Goal: Find specific page/section: Find specific page/section

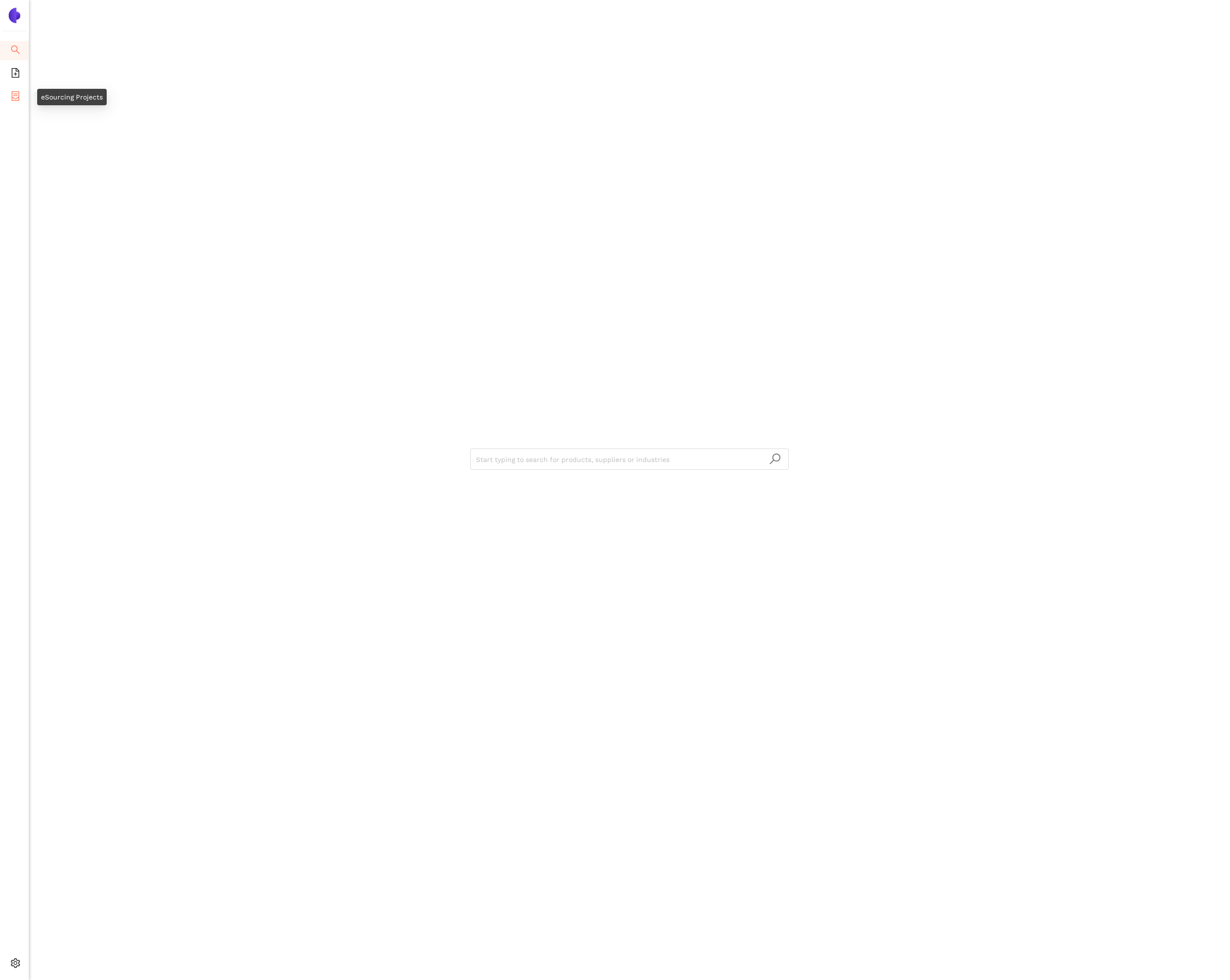
click at [17, 97] on icon "container" at bounding box center [16, 96] width 7 height 10
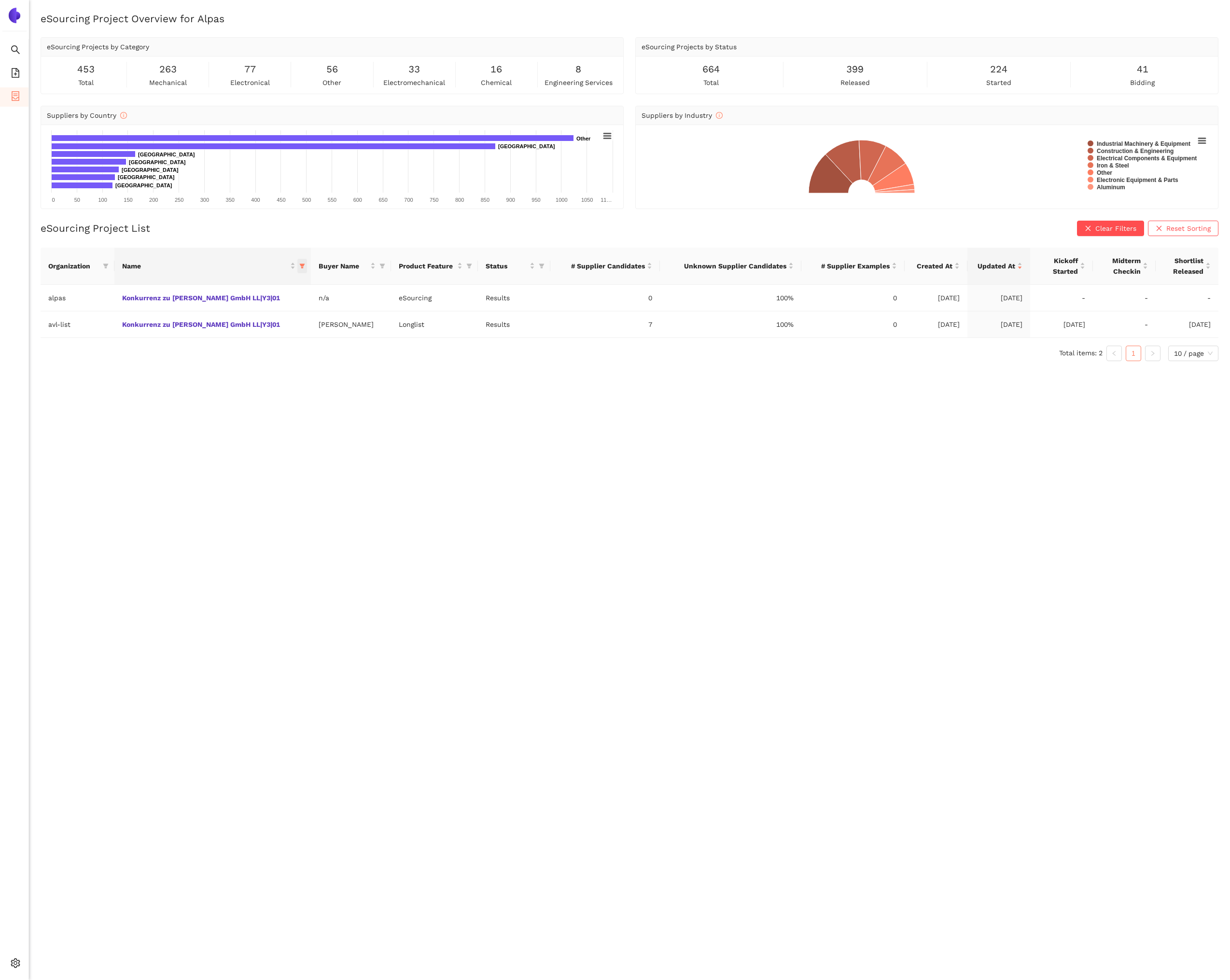
click at [299, 263] on icon "filter" at bounding box center [302, 266] width 6 height 6
drag, startPoint x: 291, startPoint y: 437, endPoint x: 364, endPoint y: 435, distance: 73.0
click at [302, 437] on button "Reset" at bounding box center [290, 435] width 26 height 12
checkbox input "false"
click at [687, 437] on span "OK" at bounding box center [682, 435] width 9 height 11
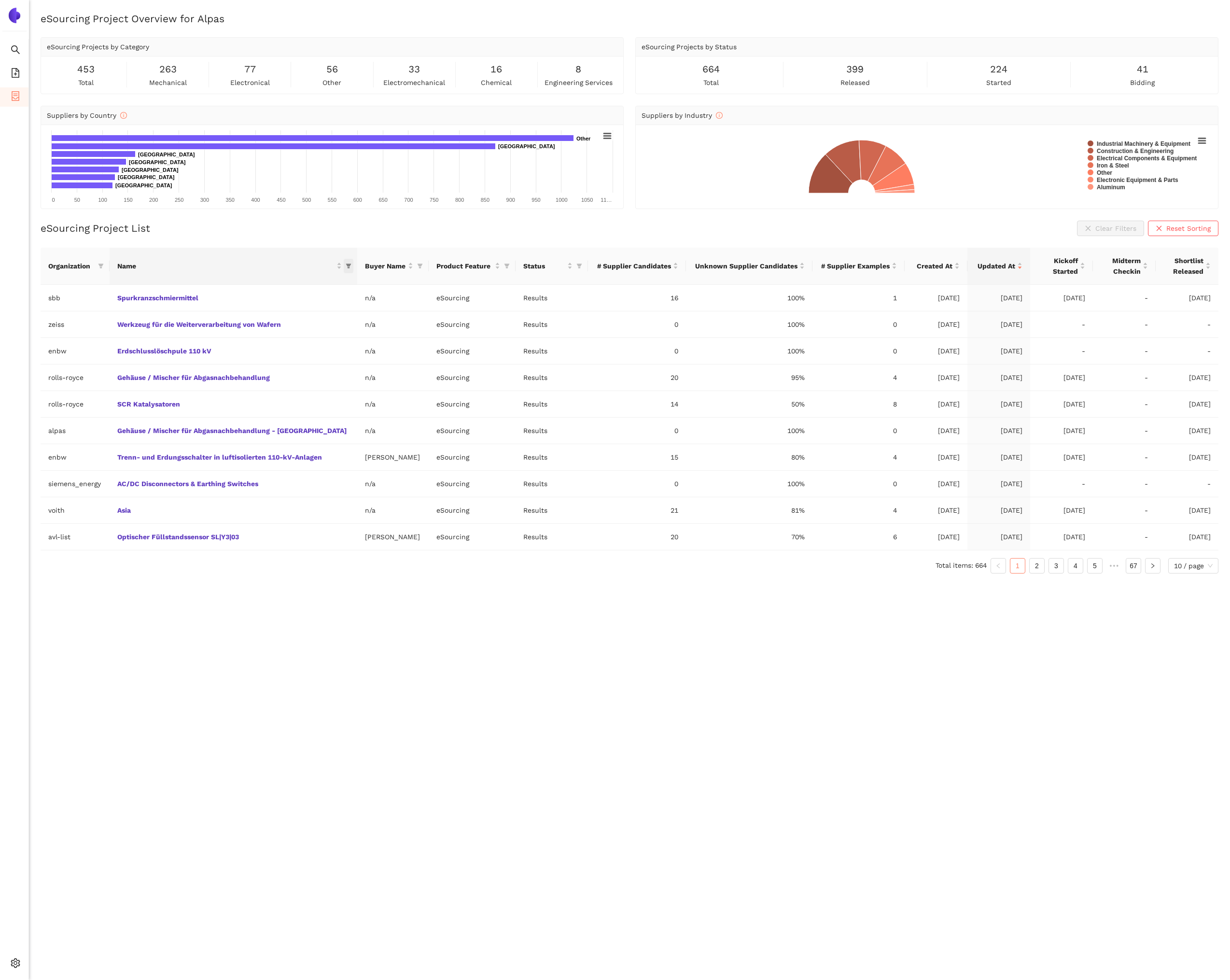
click at [346, 267] on icon "filter" at bounding box center [348, 266] width 6 height 6
click at [359, 280] on span at bounding box center [540, 286] width 414 height 16
type input "ac"
click at [402, 330] on li "AC/DC Disconnectors & Earthing Switches" at bounding box center [504, 323] width 349 height 16
checkbox input "true"
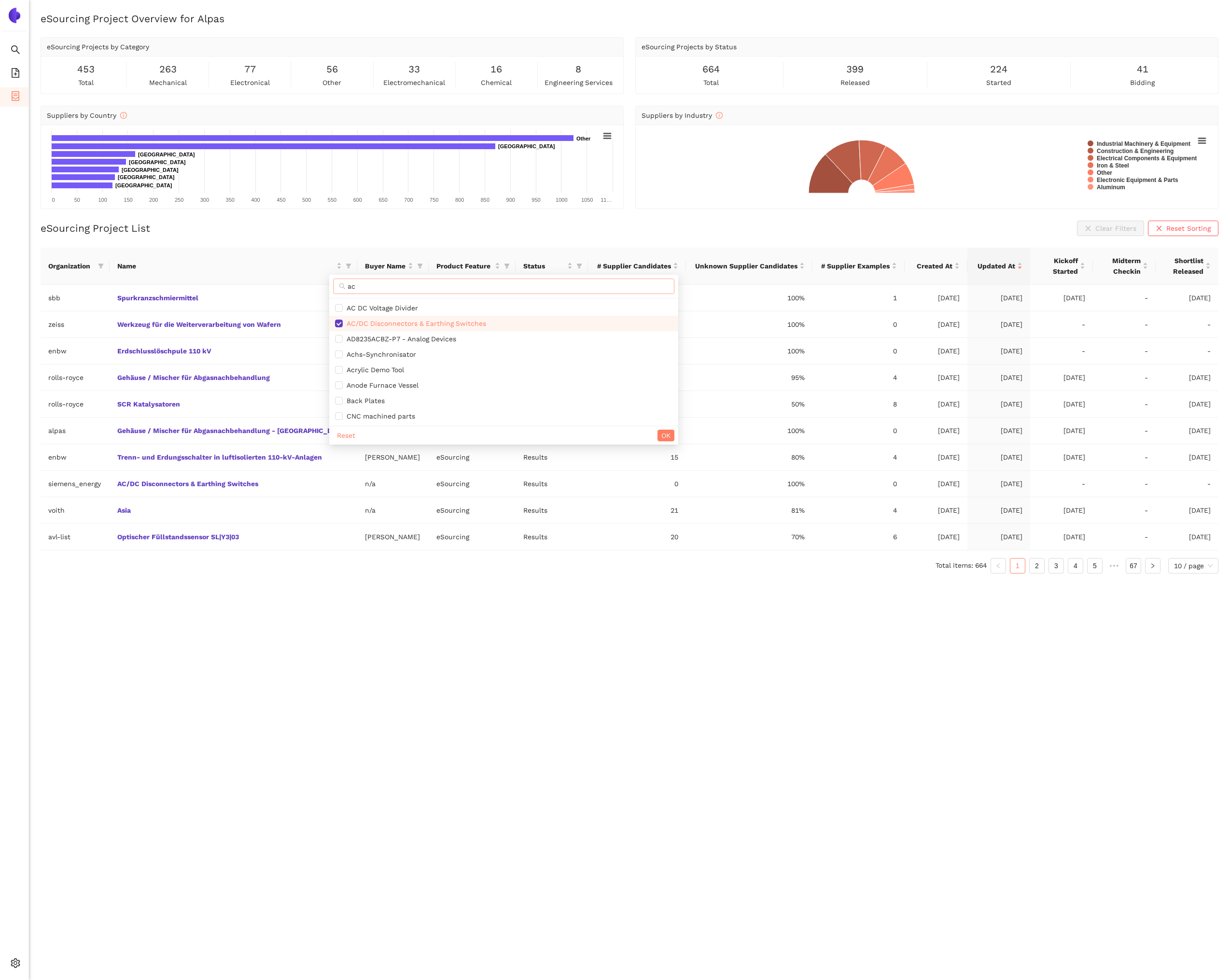
click at [372, 291] on input "ac" at bounding box center [508, 286] width 321 height 11
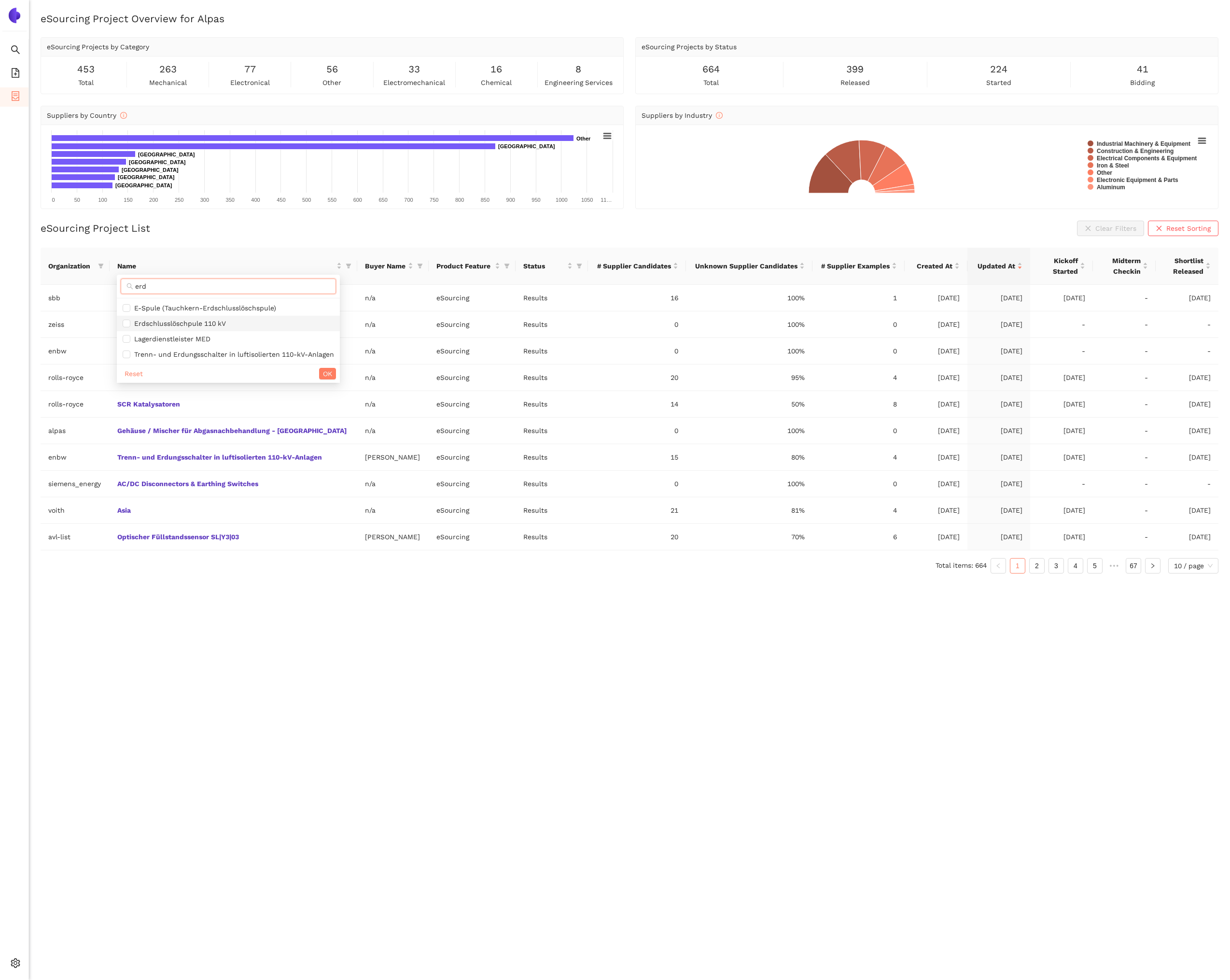
type input "erd"
click at [243, 319] on span "Erdschlusslöschpule 110 kV" at bounding box center [228, 323] width 211 height 11
checkbox input "true"
click at [252, 280] on span "erd" at bounding box center [228, 286] width 215 height 16
click at [252, 279] on span "erd" at bounding box center [228, 286] width 215 height 16
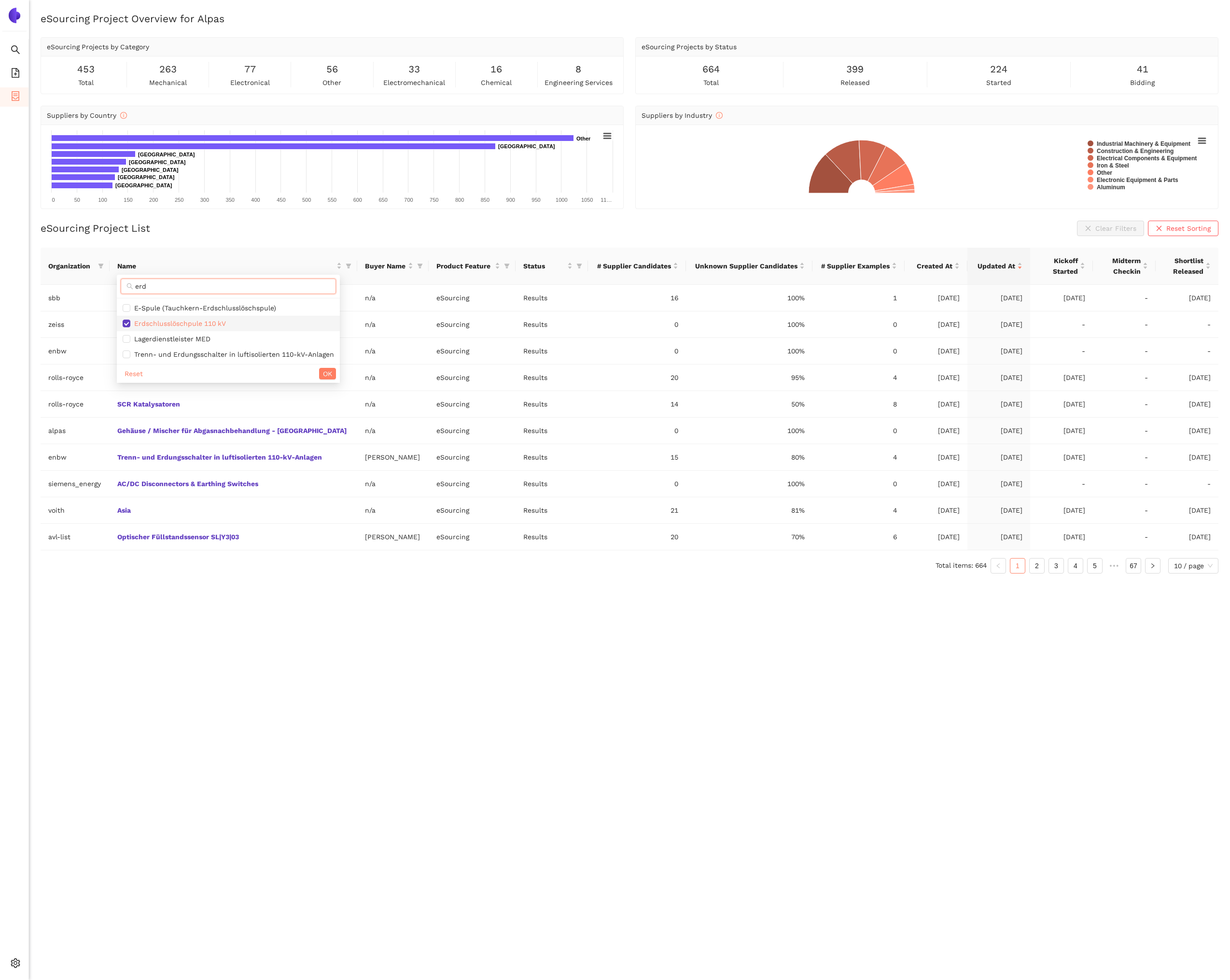
click at [252, 281] on input "erd" at bounding box center [233, 286] width 195 height 11
click at [252, 280] on span "erd" at bounding box center [228, 286] width 215 height 16
type input "Werkzeug"
click at [274, 330] on li "Werkzeug für die Weiterverarbeitung von Wafern" at bounding box center [249, 323] width 184 height 16
checkbox input "true"
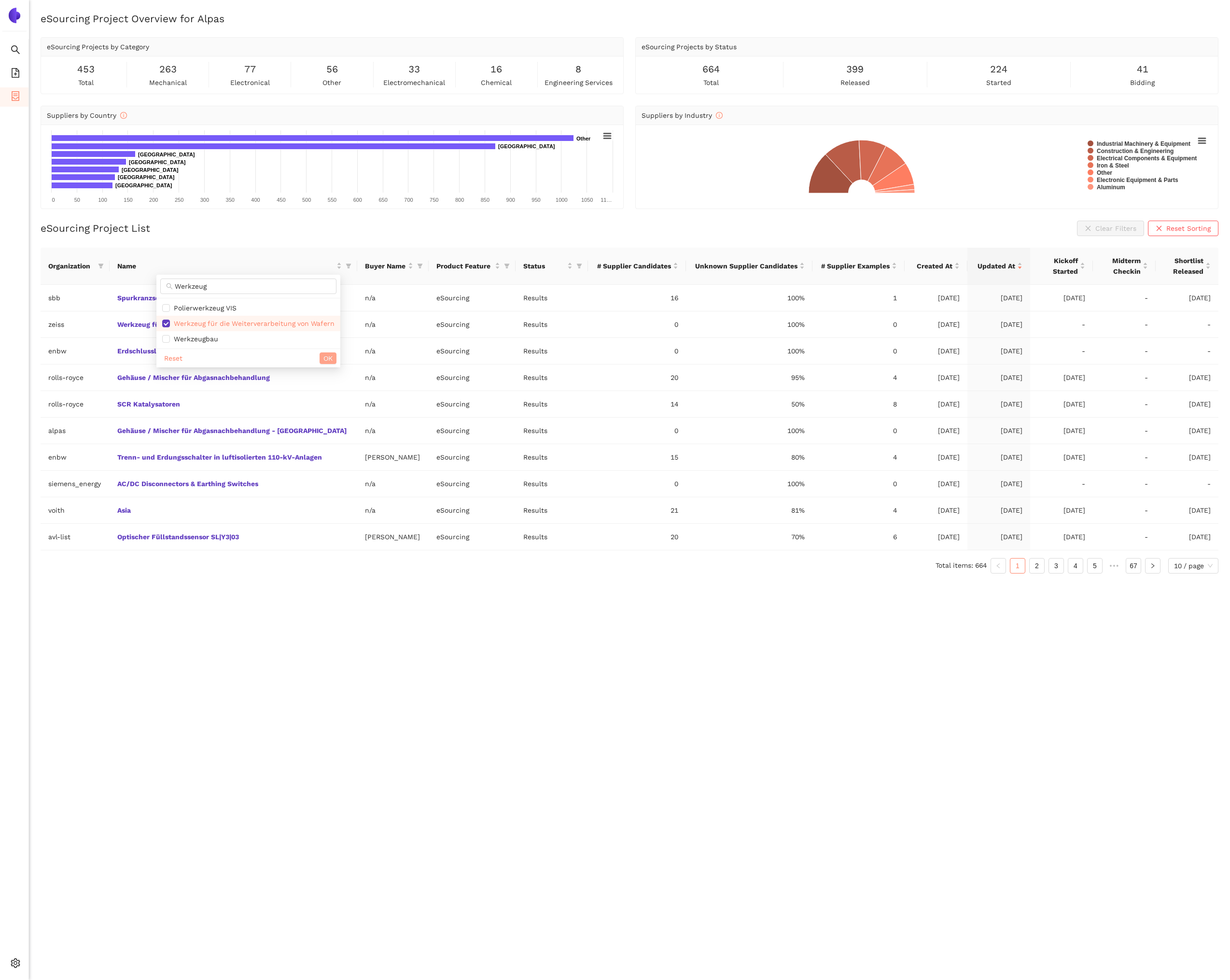
click at [327, 358] on span "OK" at bounding box center [328, 358] width 9 height 11
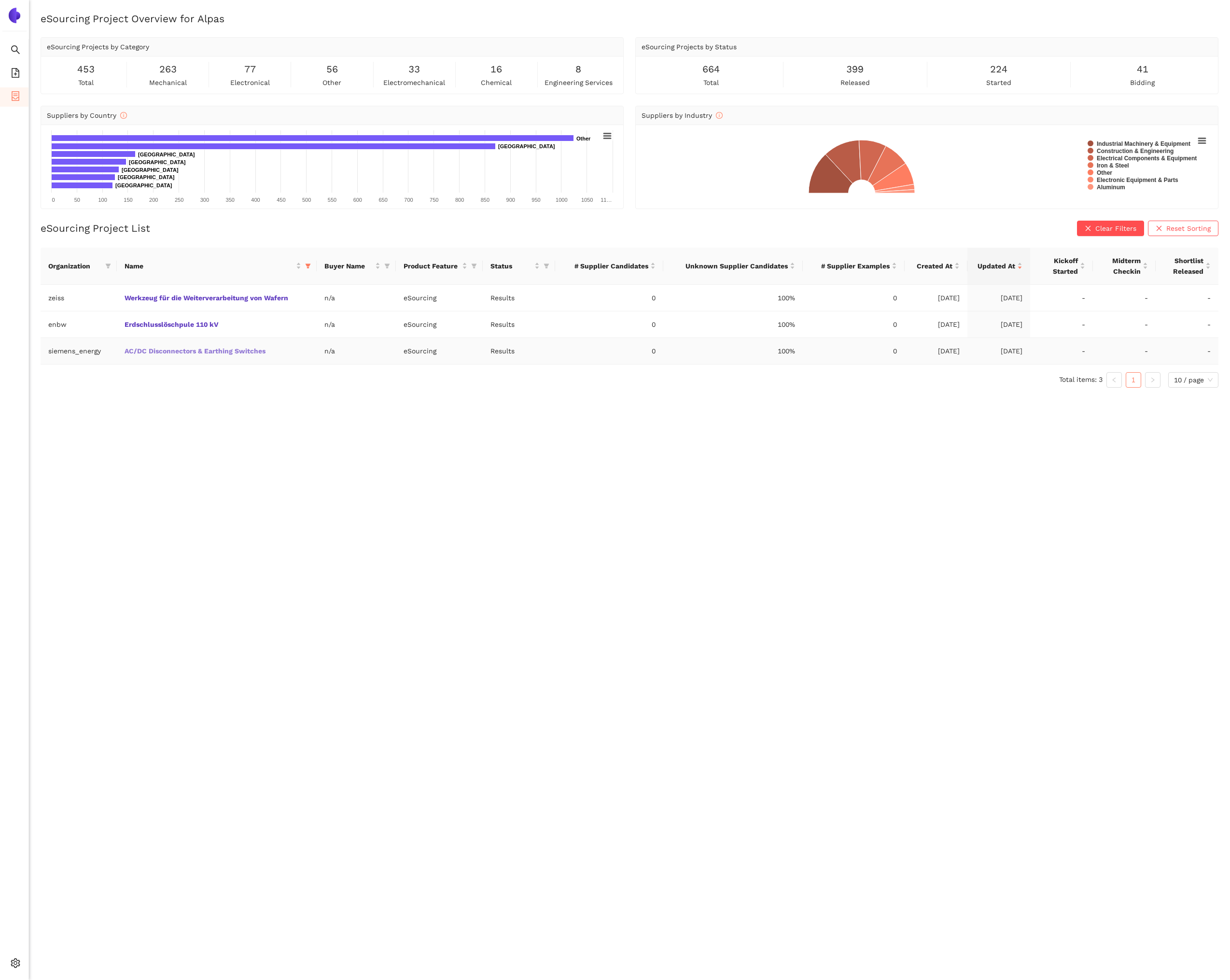
click at [0, 0] on link "AC/DC Disconnectors & Earthing Switches" at bounding box center [0, 0] width 0 height 0
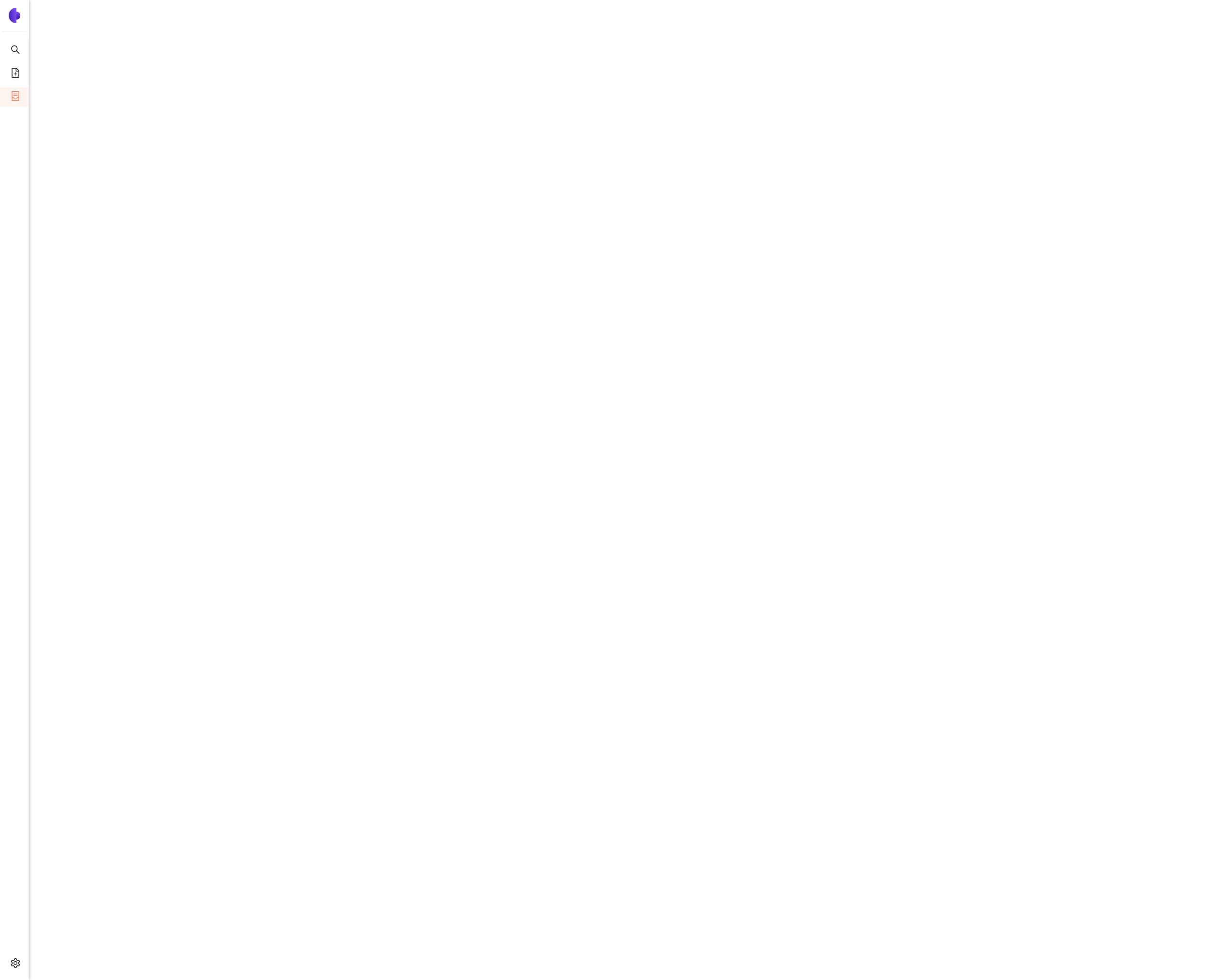
scroll to position [456, 0]
